Goal: Information Seeking & Learning: Find specific page/section

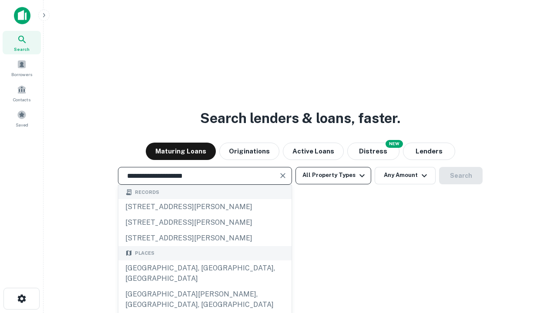
click at [204, 287] on div "[GEOGRAPHIC_DATA], [GEOGRAPHIC_DATA], [GEOGRAPHIC_DATA]" at bounding box center [204, 273] width 173 height 26
click at [333, 175] on button "All Property Types" at bounding box center [333, 175] width 76 height 17
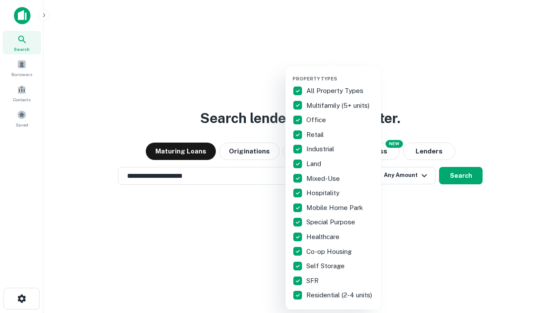
type input "**********"
click at [340, 73] on button "button" at bounding box center [340, 73] width 96 height 0
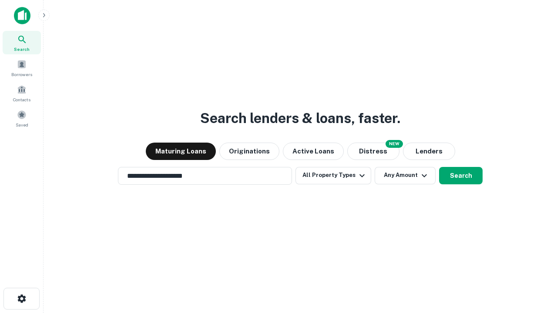
scroll to position [13, 0]
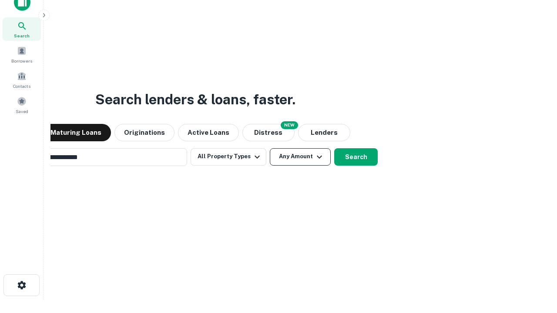
click at [270, 148] on button "Any Amount" at bounding box center [300, 156] width 61 height 17
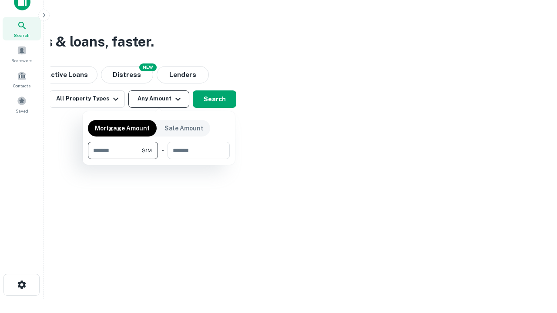
type input "*******"
click at [159, 159] on button "button" at bounding box center [159, 159] width 142 height 0
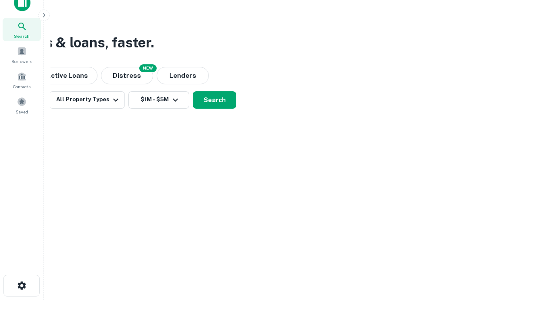
scroll to position [5, 160]
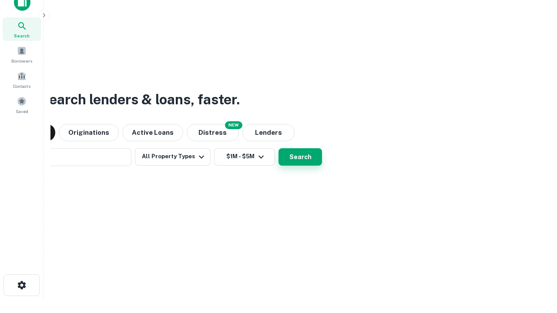
click at [278, 148] on button "Search" at bounding box center [299, 156] width 43 height 17
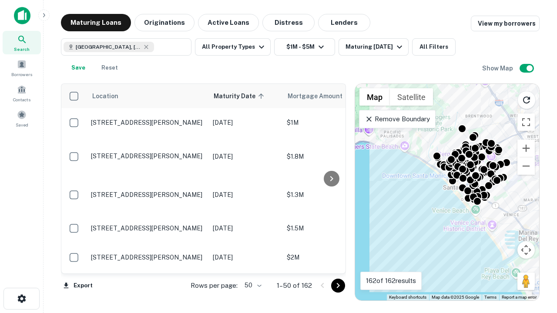
click at [251, 285] on body "Search Borrowers Contacts Saved Maturing Loans Originations Active Loans Distre…" at bounding box center [278, 156] width 557 height 313
click at [252, 264] on li "25" at bounding box center [251, 264] width 25 height 16
click at [337, 285] on icon "Go to next page" at bounding box center [338, 285] width 10 height 10
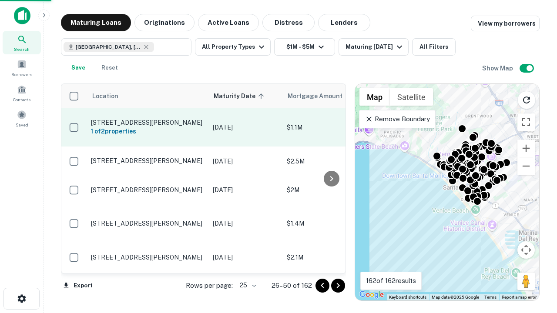
click at [147, 119] on p "[STREET_ADDRESS][PERSON_NAME]" at bounding box center [147, 123] width 113 height 8
